Goal: Feedback & Contribution: Leave review/rating

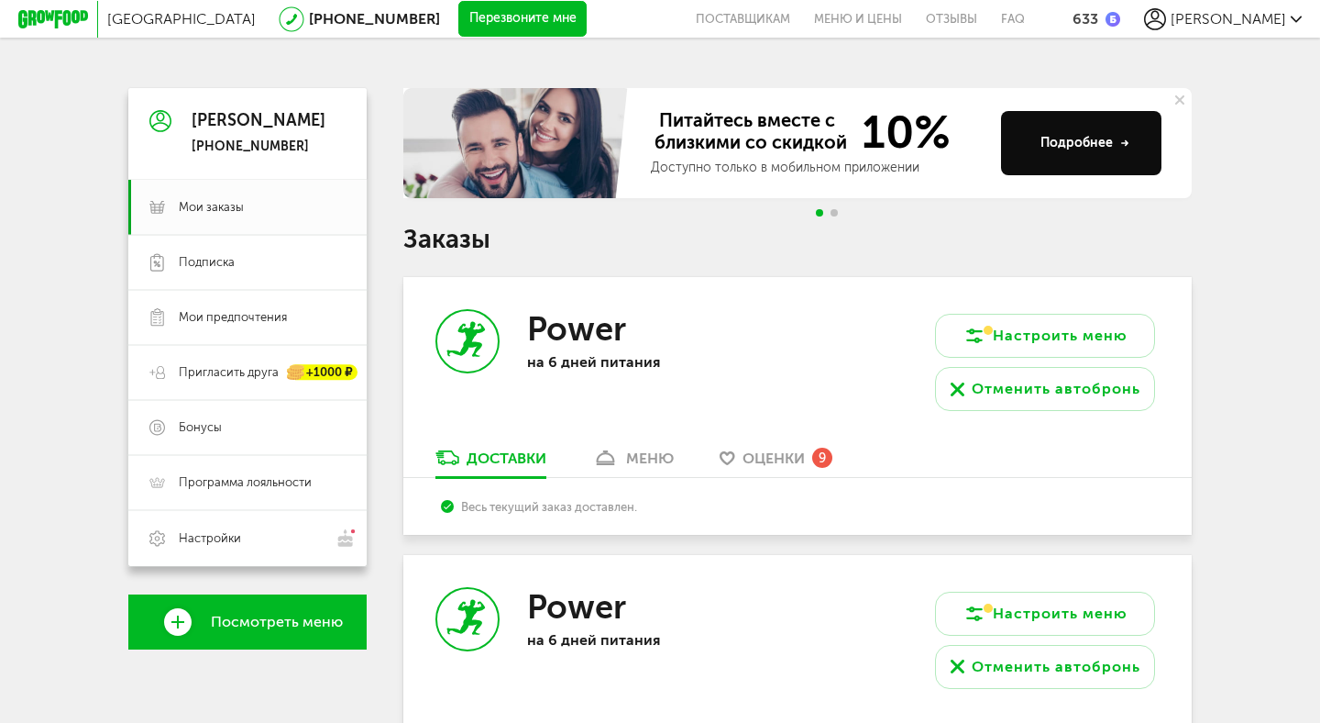
click at [760, 465] on span "Оценки" at bounding box center [774, 457] width 62 height 17
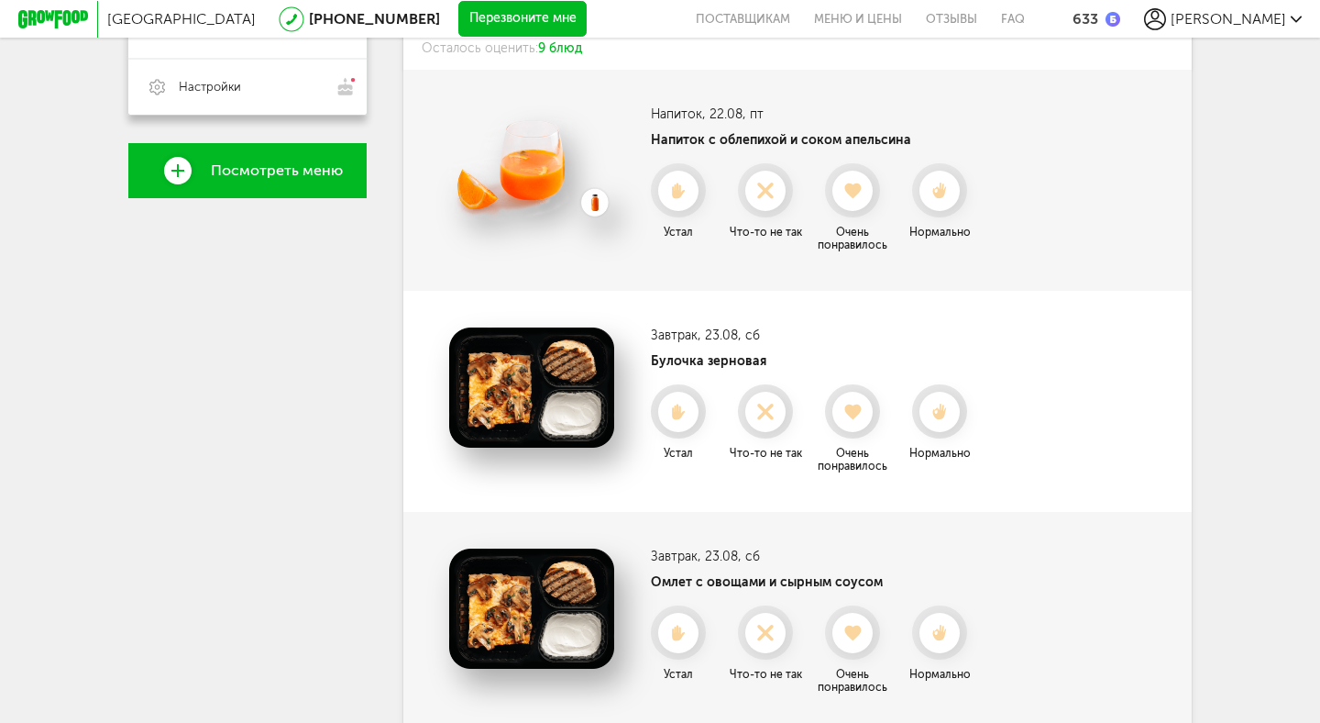
scroll to position [458, 0]
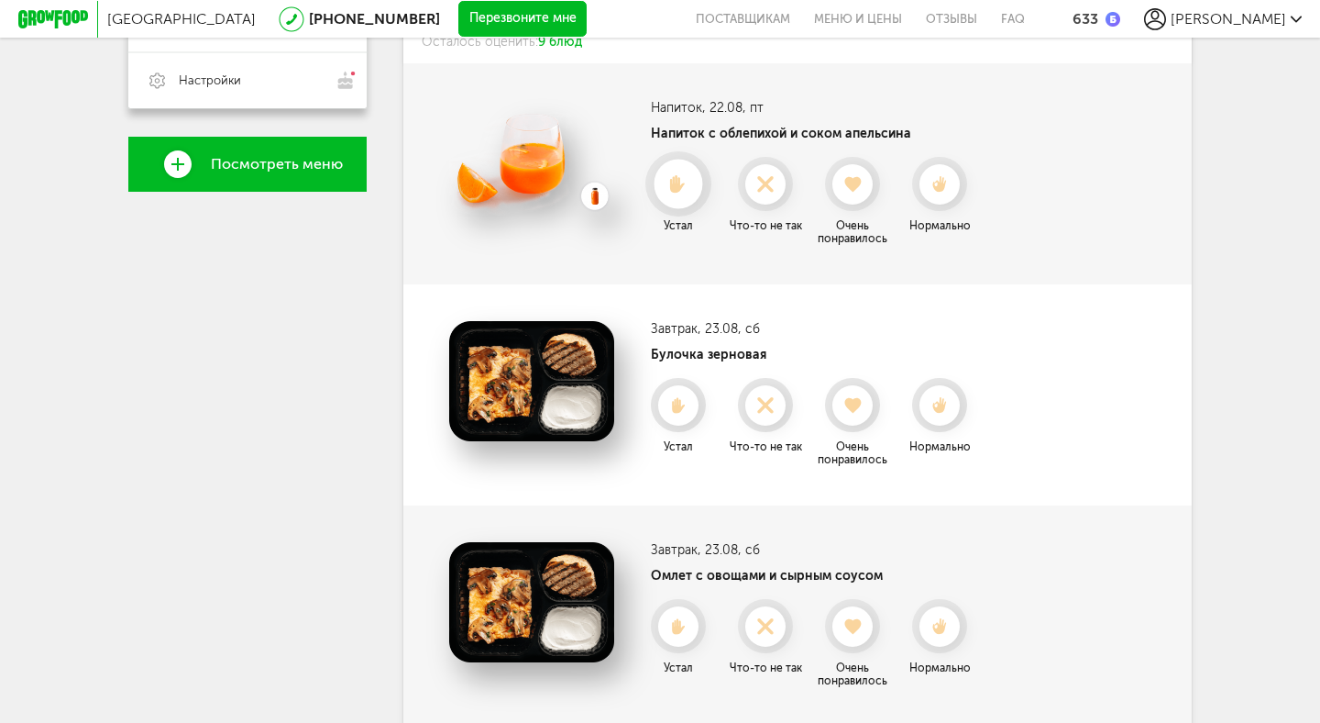
click at [680, 176] on use at bounding box center [679, 184] width 16 height 18
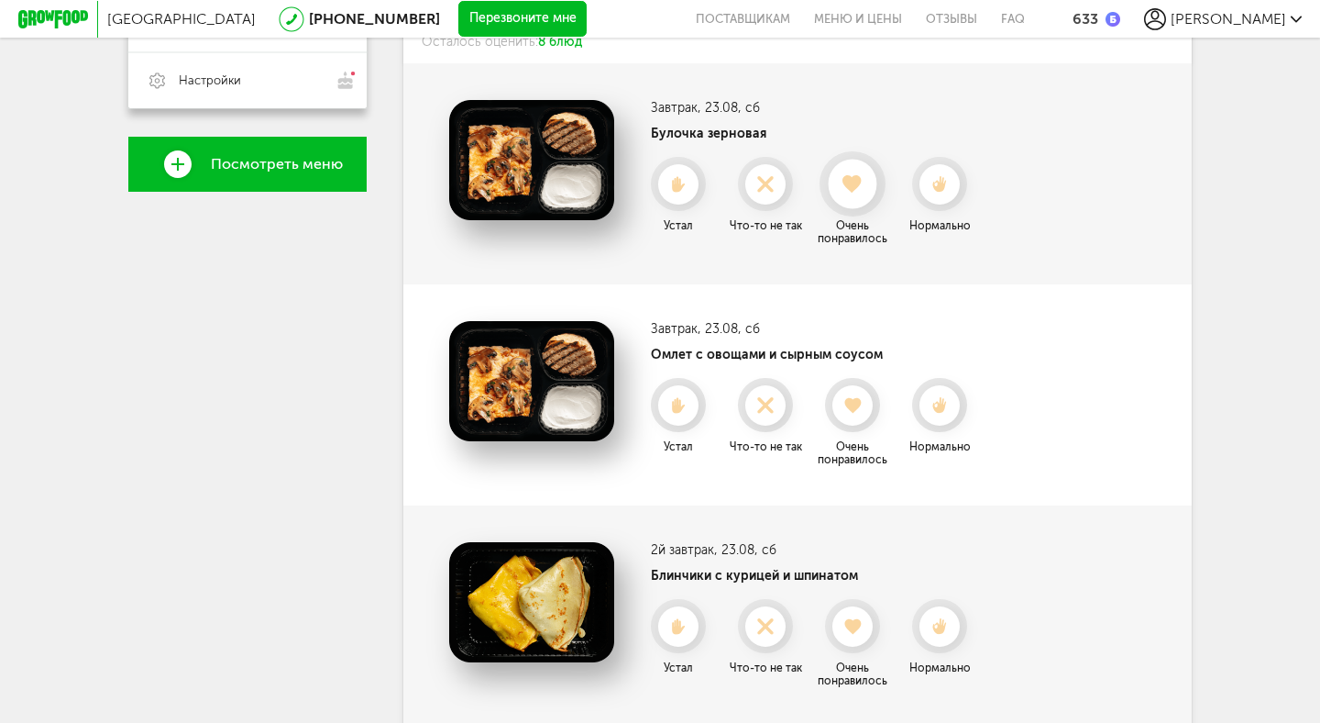
click at [861, 168] on div at bounding box center [852, 184] width 49 height 49
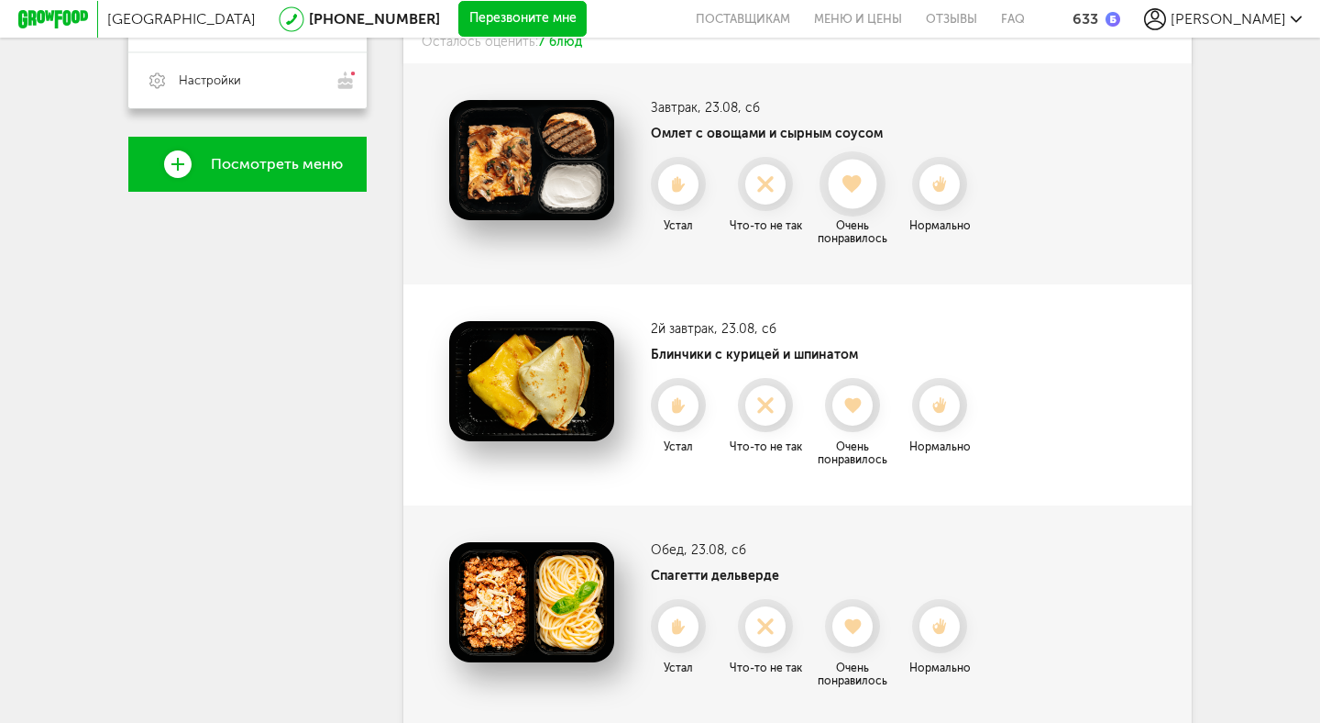
click at [847, 192] on icon at bounding box center [852, 184] width 49 height 20
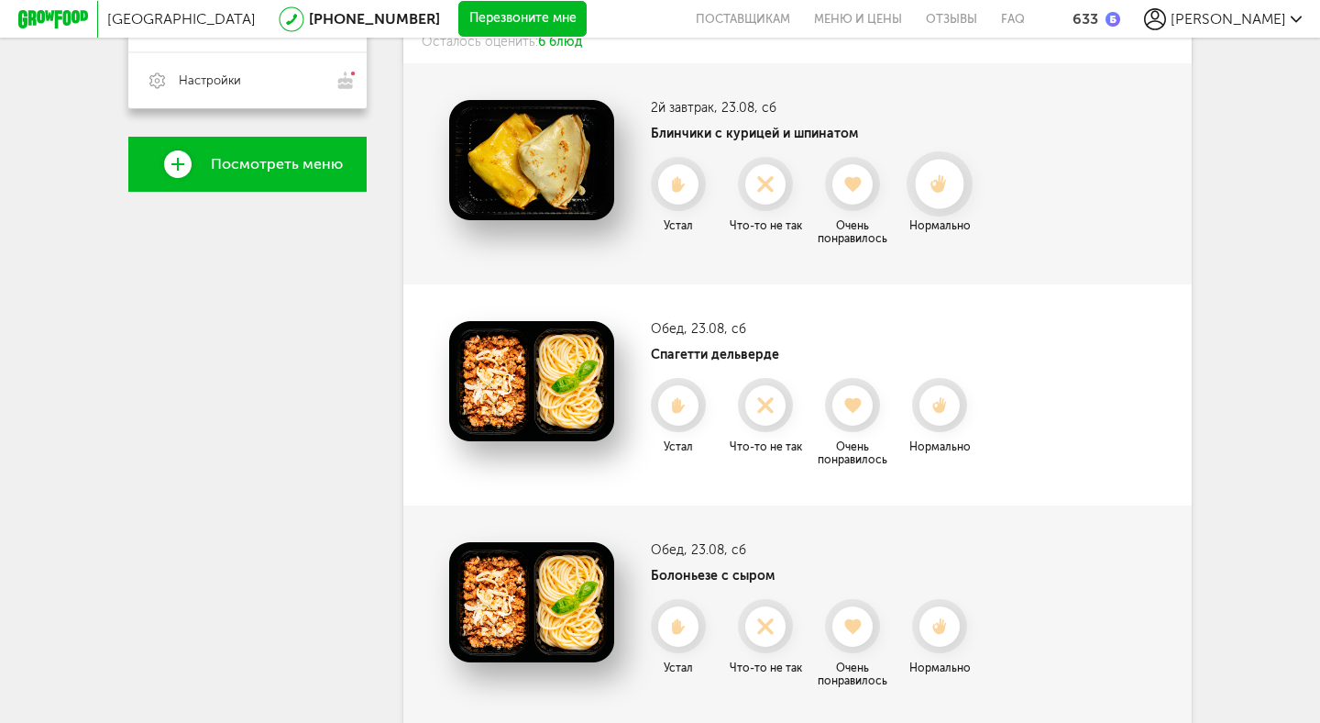
click at [938, 185] on use at bounding box center [940, 183] width 17 height 19
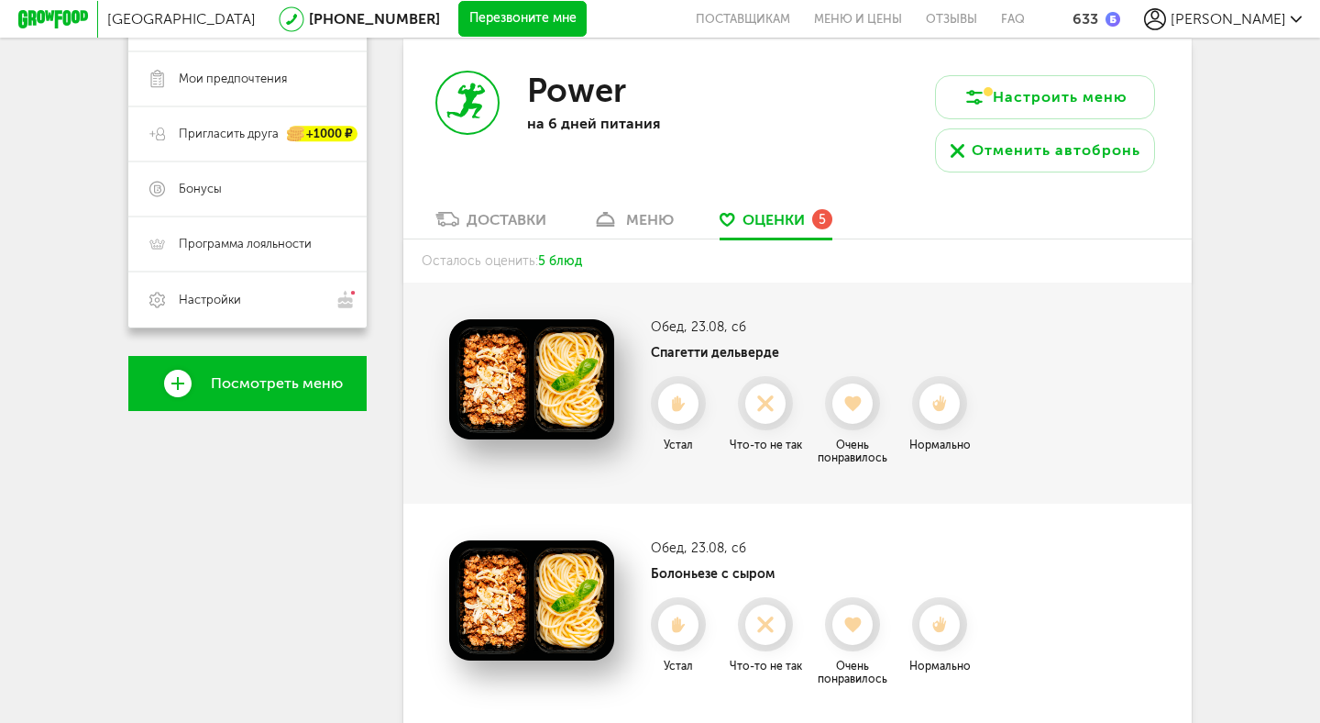
scroll to position [0, 0]
